Goal: Task Accomplishment & Management: Complete application form

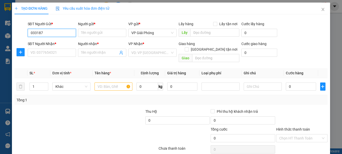
click at [61, 32] on input "033187" at bounding box center [52, 33] width 48 height 8
click at [36, 33] on input "033187345" at bounding box center [52, 33] width 48 height 8
type input "0334187345"
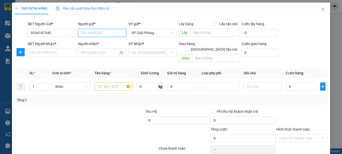
click at [106, 33] on input "Người gửi *" at bounding box center [102, 33] width 48 height 8
type input "kh"
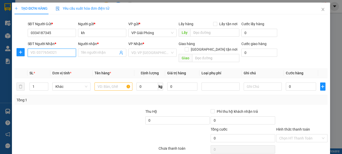
click at [48, 51] on input "SĐT Người Nhận *" at bounding box center [52, 53] width 48 height 8
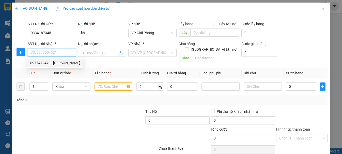
click at [57, 65] on div "0977472479 - Anh hùng" at bounding box center [55, 63] width 50 height 6
type input "0977472479"
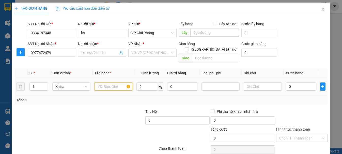
click at [110, 82] on input "text" at bounding box center [114, 86] width 38 height 8
type input "[PERSON_NAME]"
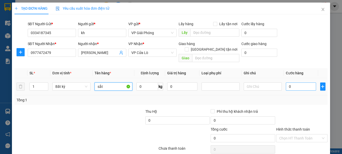
type input "sắt"
click at [307, 82] on input "0" at bounding box center [301, 86] width 30 height 8
type input "3"
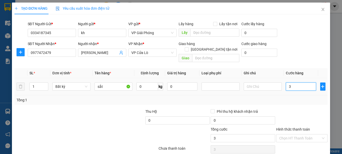
type input "30"
type input "300"
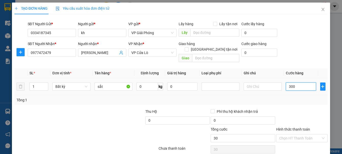
type input "300"
type input "3.000"
type input "30.000"
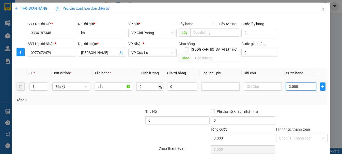
type input "30.000"
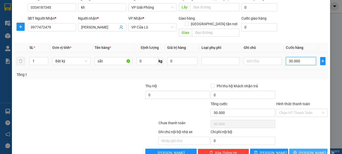
scroll to position [33, 0]
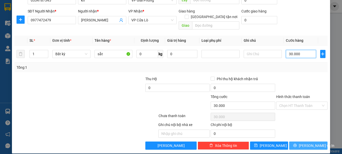
type input "30.000"
click at [302, 143] on span "[PERSON_NAME] và In" at bounding box center [317, 146] width 36 height 6
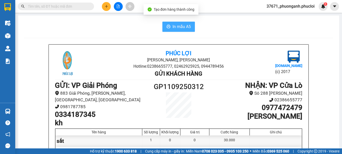
click at [173, 27] on span "In mẫu A5" at bounding box center [182, 26] width 18 height 6
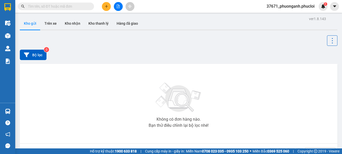
click at [59, 6] on input "text" at bounding box center [58, 7] width 60 height 6
paste input "0889944328"
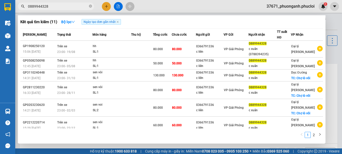
type input "0889944328"
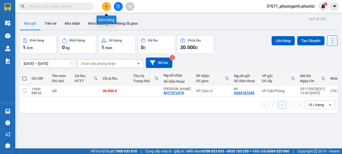
click at [105, 5] on icon "plus" at bounding box center [107, 7] width 4 height 4
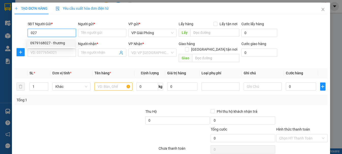
click at [57, 44] on div "0979168027 - thương" at bounding box center [51, 43] width 42 height 6
type input "0979168027"
type input "thương"
type input "0979168027"
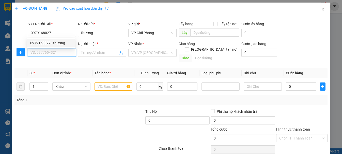
click at [60, 49] on input "SĐT Người Nhận *" at bounding box center [52, 53] width 48 height 8
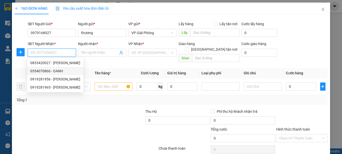
click at [65, 71] on div "0354070866 - OANH" at bounding box center [55, 71] width 50 height 6
type input "0354070866"
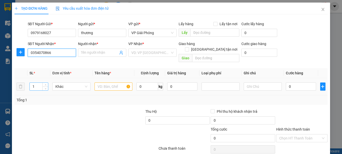
type input "OANH"
checkbox input "true"
type input "Chợ Vinh"
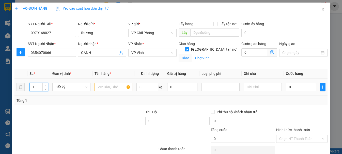
drag, startPoint x: 37, startPoint y: 84, endPoint x: 25, endPoint y: 85, distance: 12.1
click at [25, 85] on tr "1 Bất kỳ 0 kg 0 0" at bounding box center [170, 87] width 313 height 17
type input "7"
click at [105, 89] on input "text" at bounding box center [114, 87] width 38 height 8
type input "hạt"
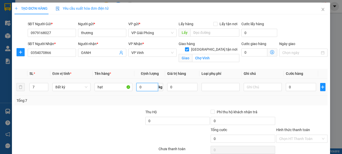
click at [151, 90] on input "0" at bounding box center [146, 87] width 21 height 8
click at [158, 99] on div "Tổng: 7" at bounding box center [171, 101] width 309 height 6
click at [145, 87] on input "0" at bounding box center [146, 87] width 21 height 8
type input "217"
type input "6.010.003"
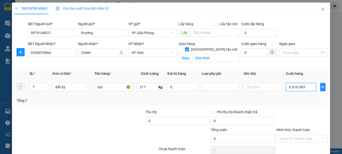
type input "6.010.003"
type input "60.100.032"
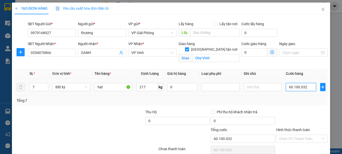
type input "601.000.326"
type input "6.010.003.260"
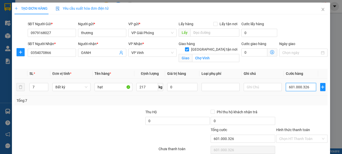
type input "6.010.003.260"
type input "601.000.326"
type input "0"
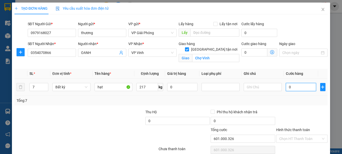
type input "0"
type input "03"
type input "3"
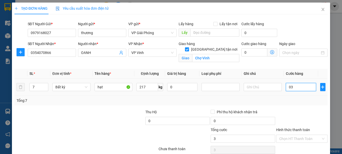
type input "032"
type input "32"
type input "0.326"
type input "326"
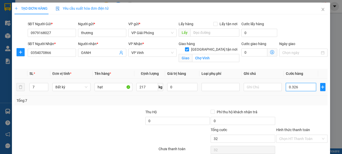
type input "326"
type input "03.260"
type input "3.260"
type input "032.600"
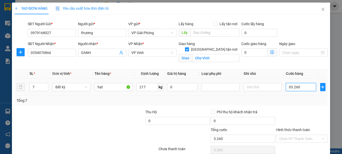
type input "32.600"
type input "0.326.000"
type input "326.000"
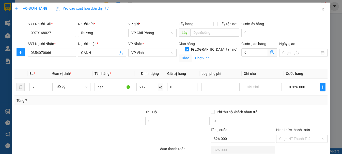
type input "326.000"
click at [297, 104] on div "Tổng: 7" at bounding box center [170, 101] width 313 height 10
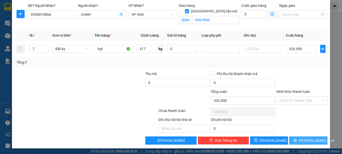
scroll to position [39, 0]
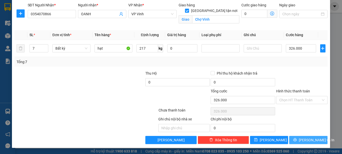
click at [297, 140] on icon "printer" at bounding box center [295, 139] width 3 height 3
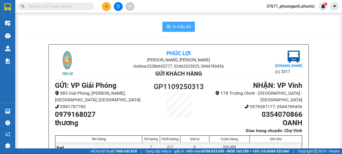
click at [186, 28] on span "In mẫu A5" at bounding box center [182, 26] width 18 height 6
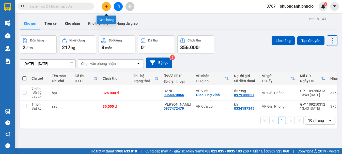
click at [104, 4] on button at bounding box center [106, 6] width 9 height 9
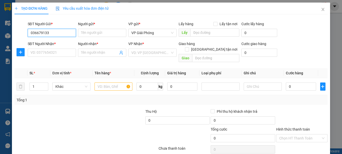
type input "0366791336"
click at [63, 42] on div "0366791336 - c liên" at bounding box center [51, 43] width 42 height 6
type input "c liên"
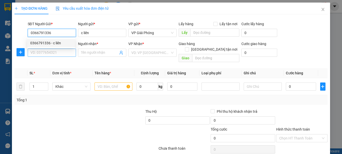
type input "0366791336"
click at [64, 50] on input "SĐT Người Nhận *" at bounding box center [52, 53] width 48 height 8
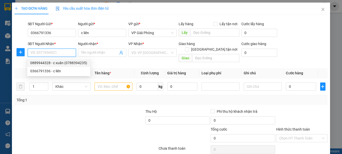
click at [67, 64] on div "0889944328 - c xuân (0788394235)" at bounding box center [58, 63] width 57 height 6
type input "0889944328"
type input "c xuân (0788394235)"
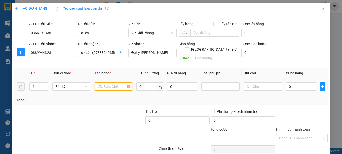
click at [109, 83] on input "text" at bounding box center [114, 86] width 38 height 8
click at [65, 55] on input "0889944328" at bounding box center [52, 53] width 48 height 8
click at [113, 82] on input "text" at bounding box center [114, 86] width 38 height 8
type input "hh"
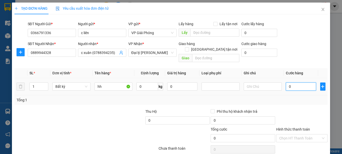
click at [296, 82] on input "0" at bounding box center [301, 86] width 30 height 8
type input "5"
type input "50"
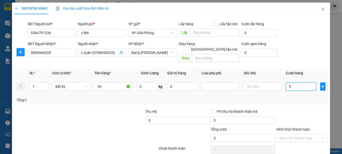
type input "50"
type input "500"
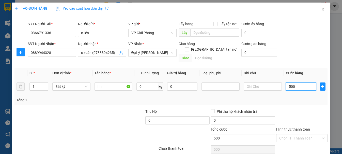
type input "5.000"
type input "50.000"
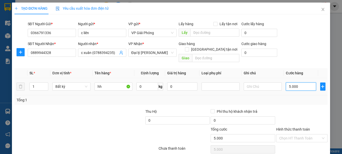
type input "50.000"
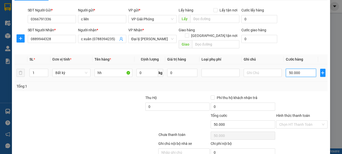
scroll to position [33, 0]
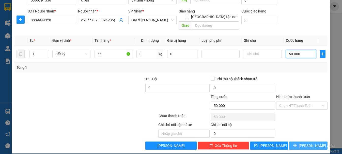
type input "50.000"
click at [295, 143] on icon "printer" at bounding box center [295, 145] width 4 height 4
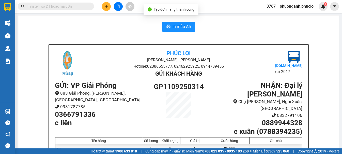
scroll to position [25, 0]
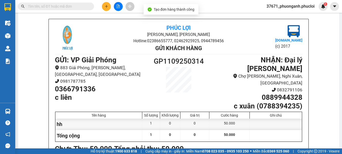
click at [79, 85] on h1 "0366791336" at bounding box center [101, 89] width 93 height 9
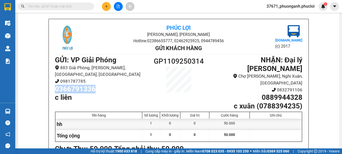
copy h1 "0366791336"
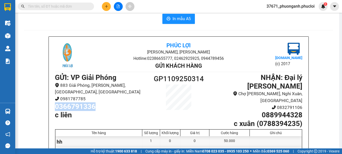
scroll to position [0, 0]
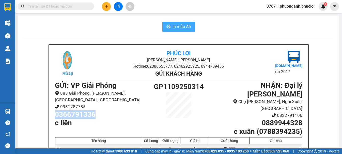
click at [178, 27] on span "In mẫu A5" at bounding box center [182, 26] width 18 height 6
